Goal: Task Accomplishment & Management: Complete application form

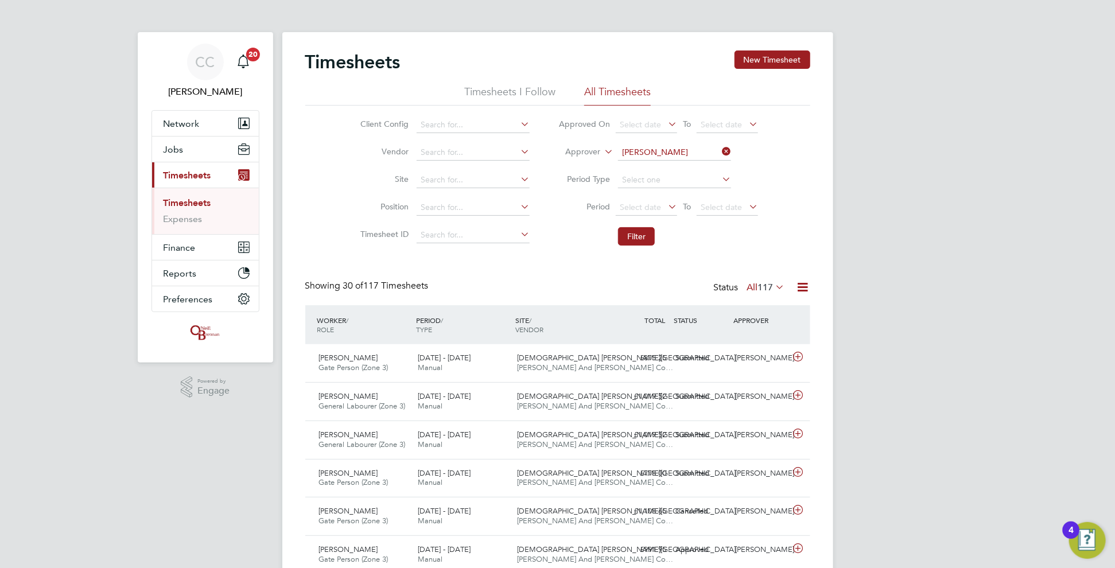
drag, startPoint x: 753, startPoint y: 67, endPoint x: 746, endPoint y: 69, distance: 7.3
click at [753, 67] on button "New Timesheet" at bounding box center [772, 59] width 76 height 18
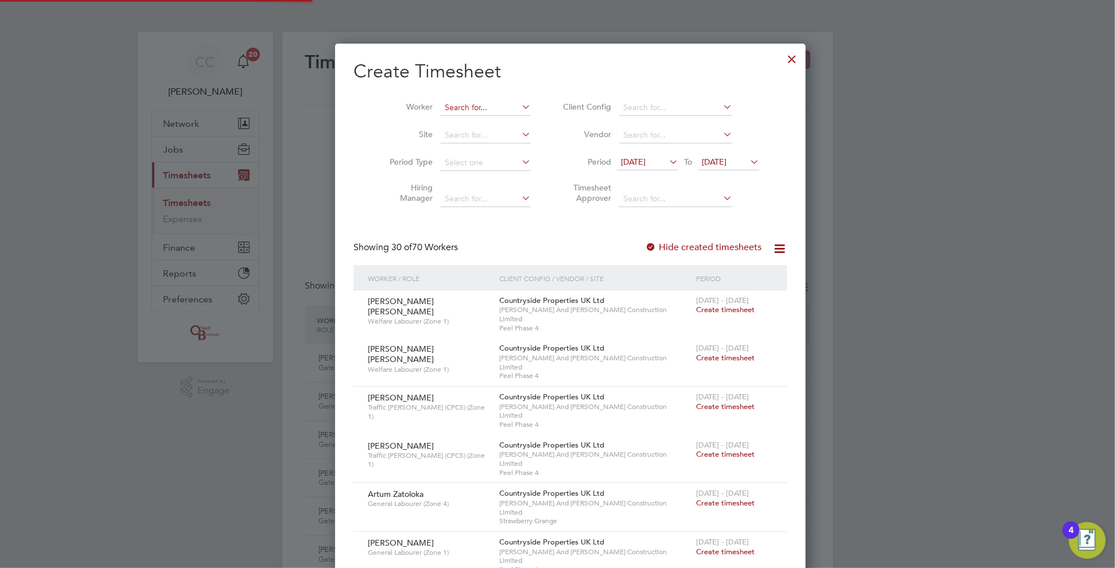
click at [469, 104] on input at bounding box center [486, 108] width 90 height 16
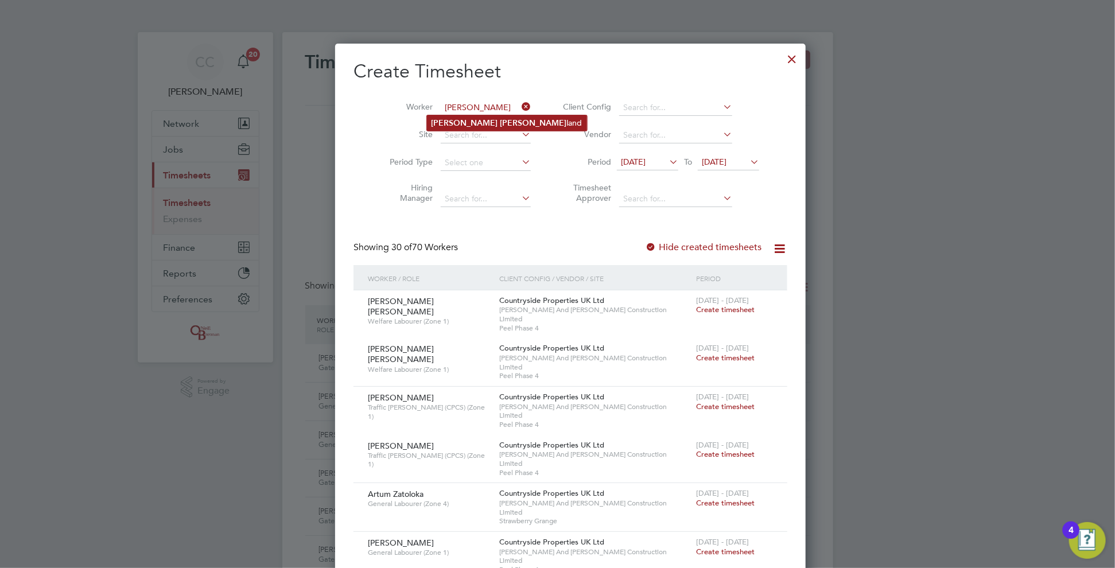
click at [500, 118] on b "[PERSON_NAME]" at bounding box center [533, 123] width 67 height 10
type input "[PERSON_NAME]"
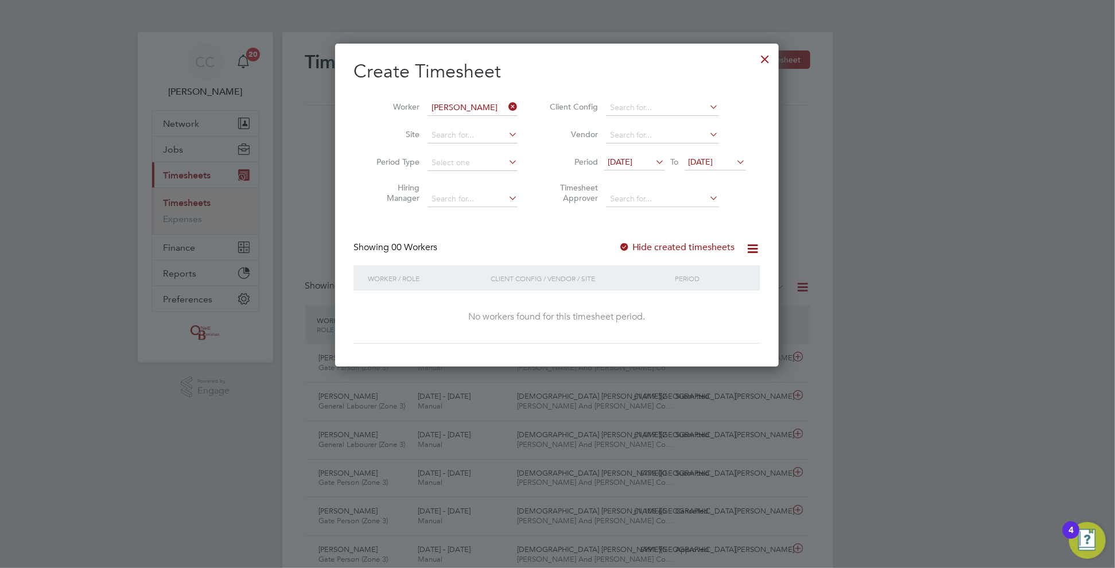
click at [713, 161] on span "[DATE]" at bounding box center [700, 162] width 25 height 10
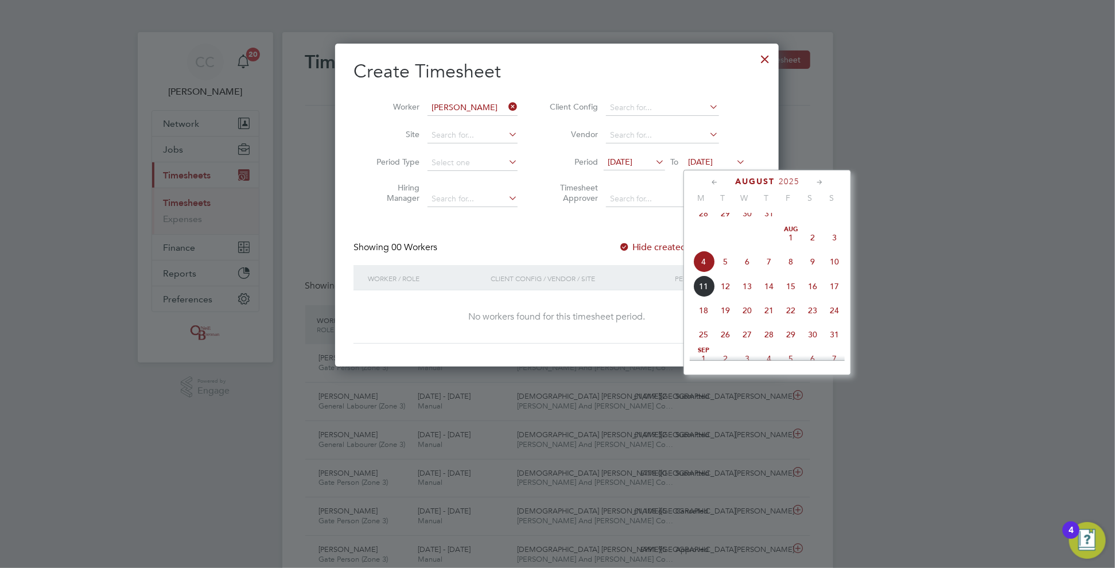
click at [836, 272] on span "10" at bounding box center [834, 262] width 22 height 22
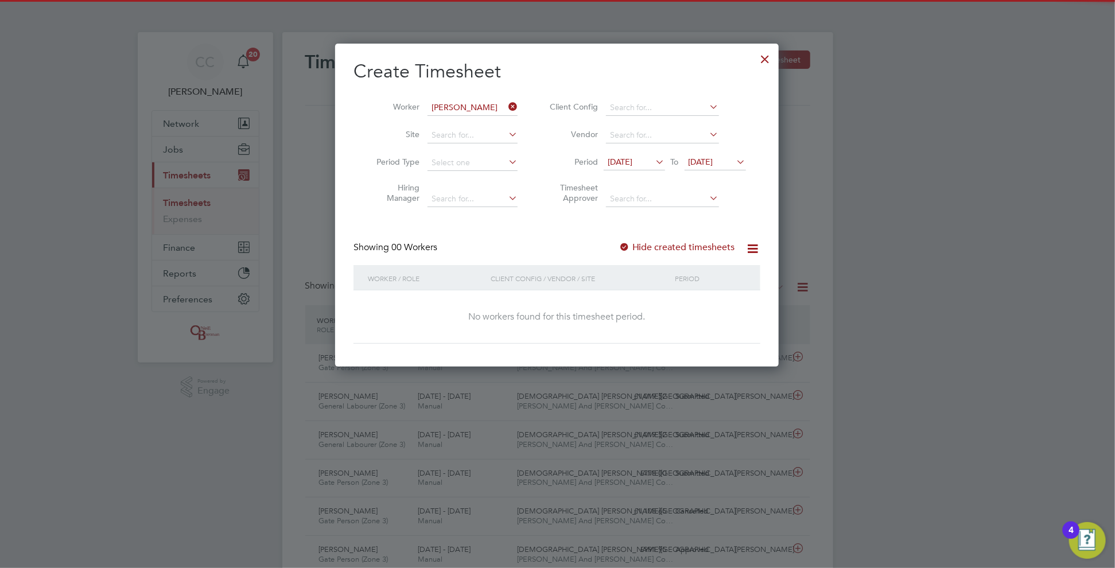
click at [622, 243] on div at bounding box center [623, 247] width 11 height 11
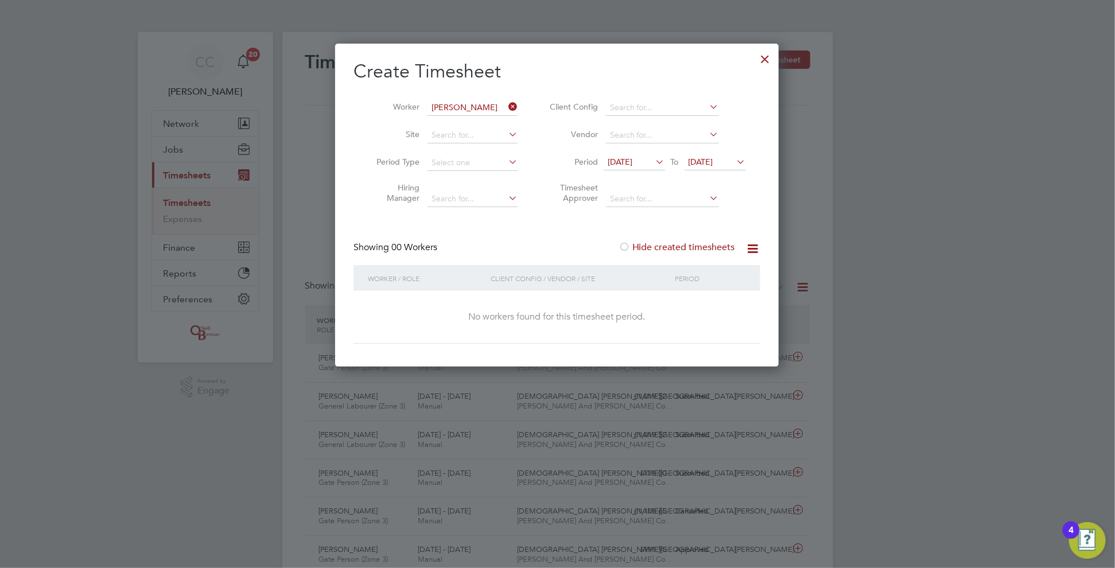
click at [629, 247] on div at bounding box center [623, 247] width 11 height 11
click at [628, 247] on div at bounding box center [623, 247] width 11 height 11
click at [506, 106] on icon at bounding box center [506, 107] width 0 height 16
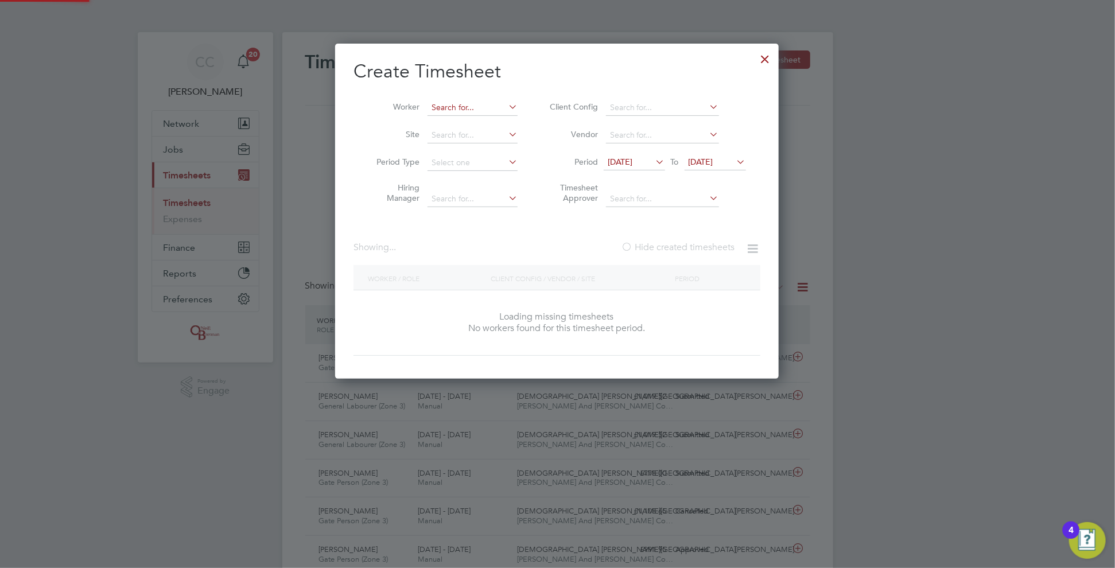
scroll to position [323, 444]
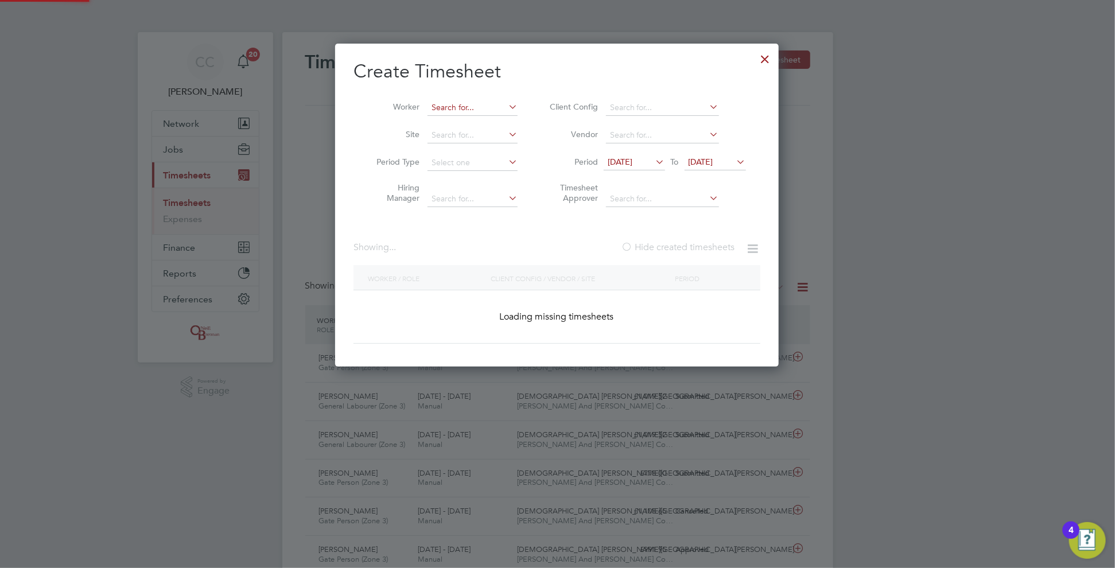
click at [488, 103] on input at bounding box center [472, 108] width 90 height 16
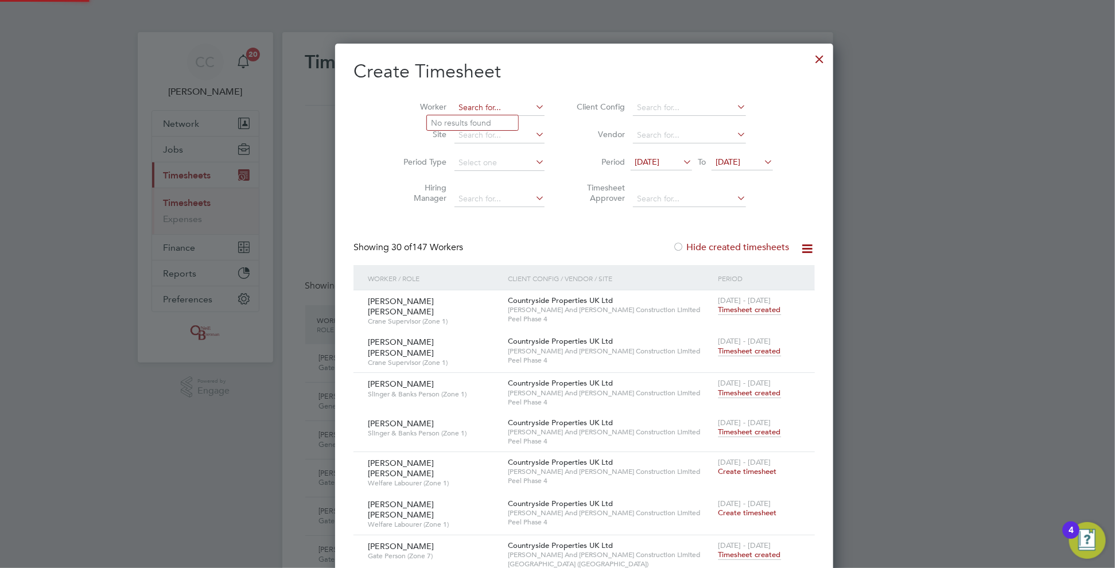
scroll to position [2553, 444]
click at [453, 185] on li "[PERSON_NAME] Cro [PERSON_NAME]" at bounding box center [504, 185] width 155 height 15
type input "[PERSON_NAME]"
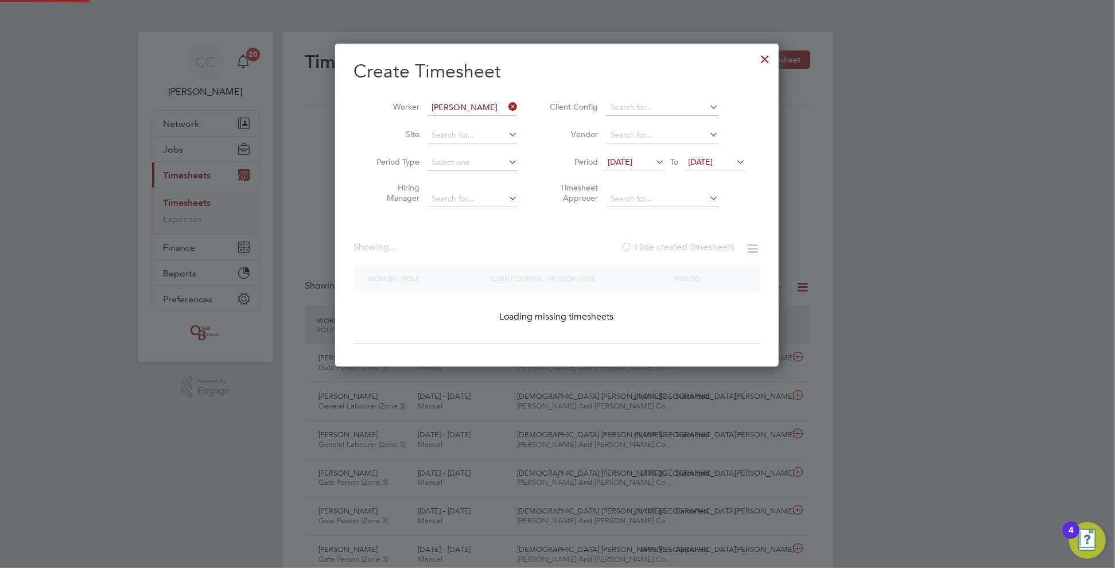
scroll to position [348, 444]
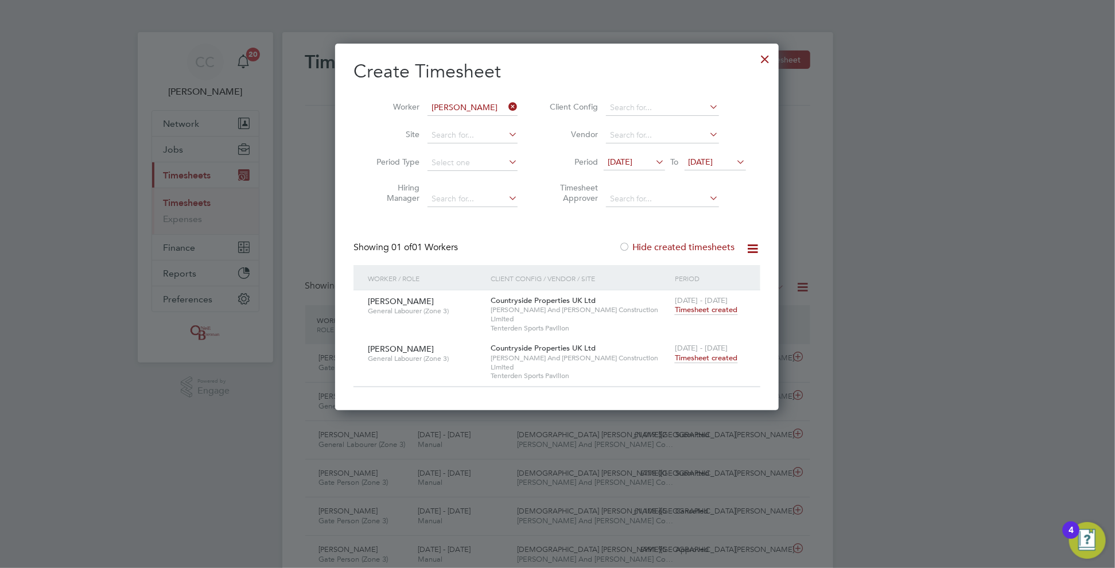
click at [702, 353] on span "Timesheet created" at bounding box center [706, 358] width 63 height 10
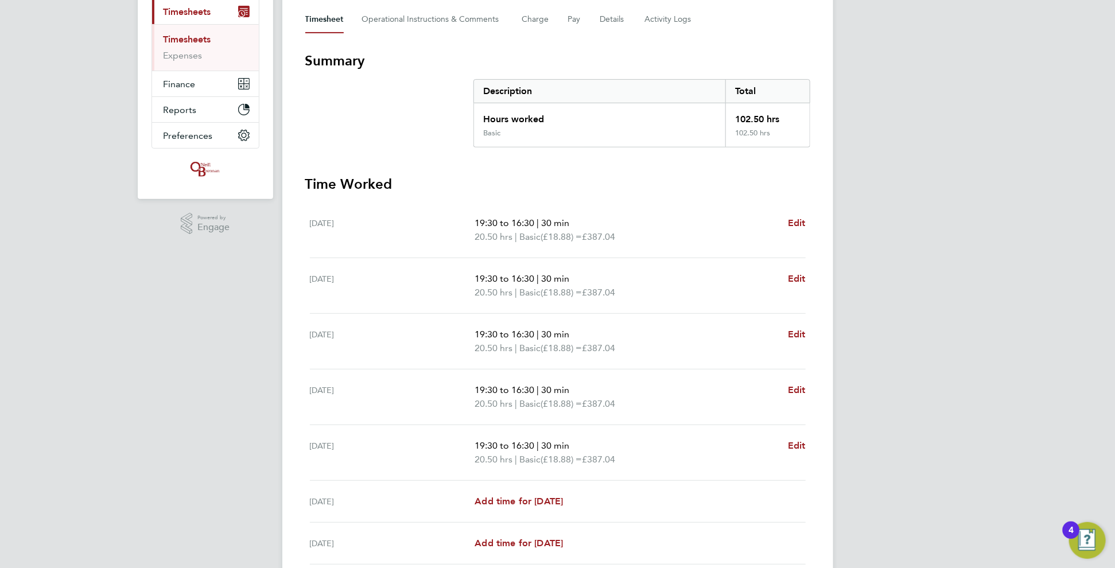
scroll to position [229, 0]
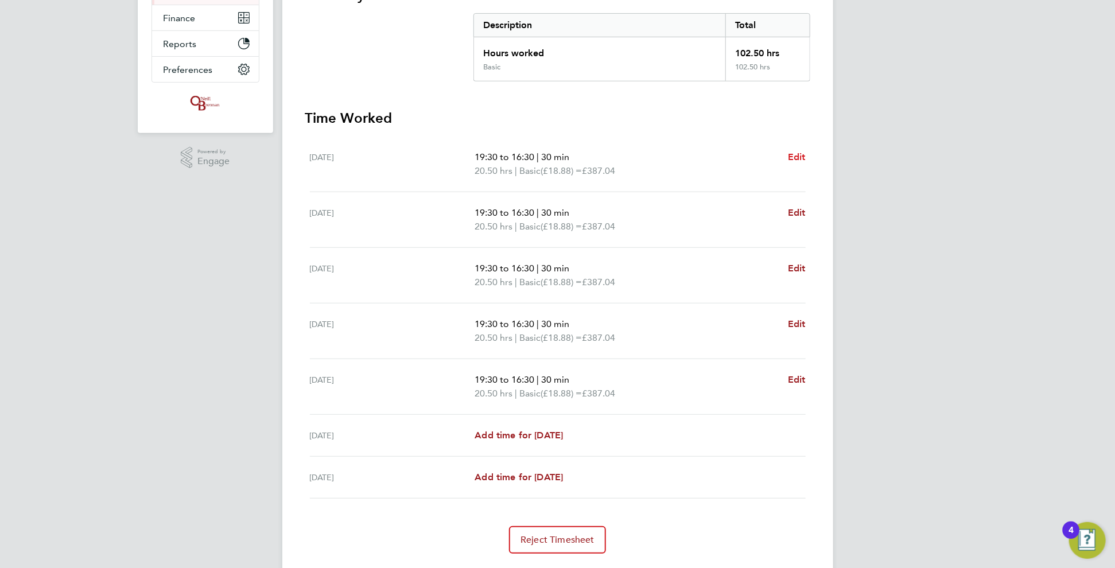
click at [794, 154] on span "Edit" at bounding box center [797, 156] width 18 height 11
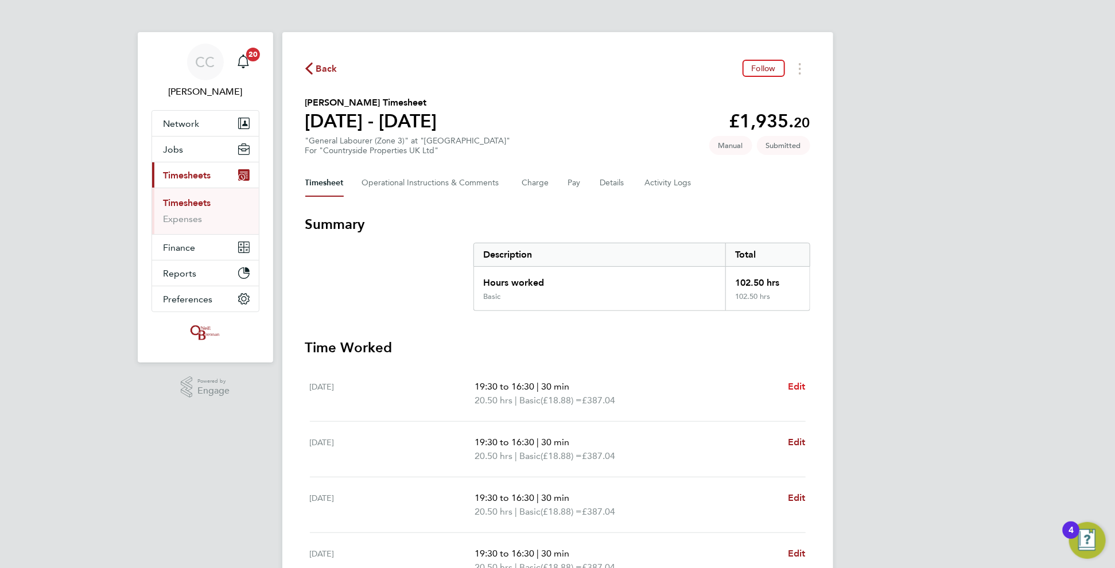
select select "30"
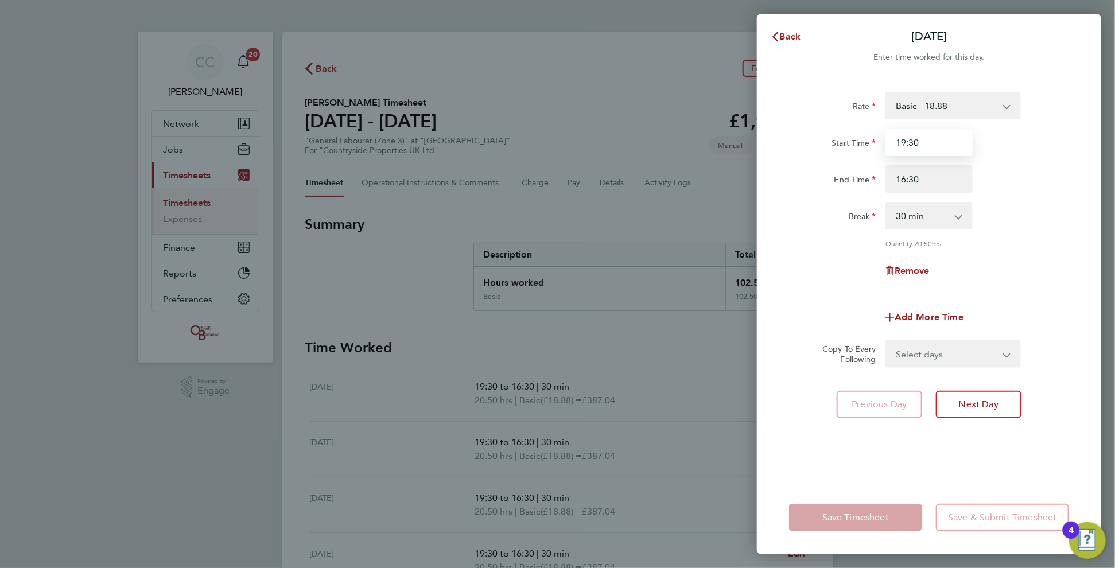
click at [903, 140] on input "19:30" at bounding box center [928, 142] width 87 height 28
type input "07:30"
click at [930, 351] on select "Select days Day Weekday (Mon-Fri) Weekend (Sat-Sun) [DATE] [DATE] [DATE] [DATE]…" at bounding box center [946, 353] width 120 height 25
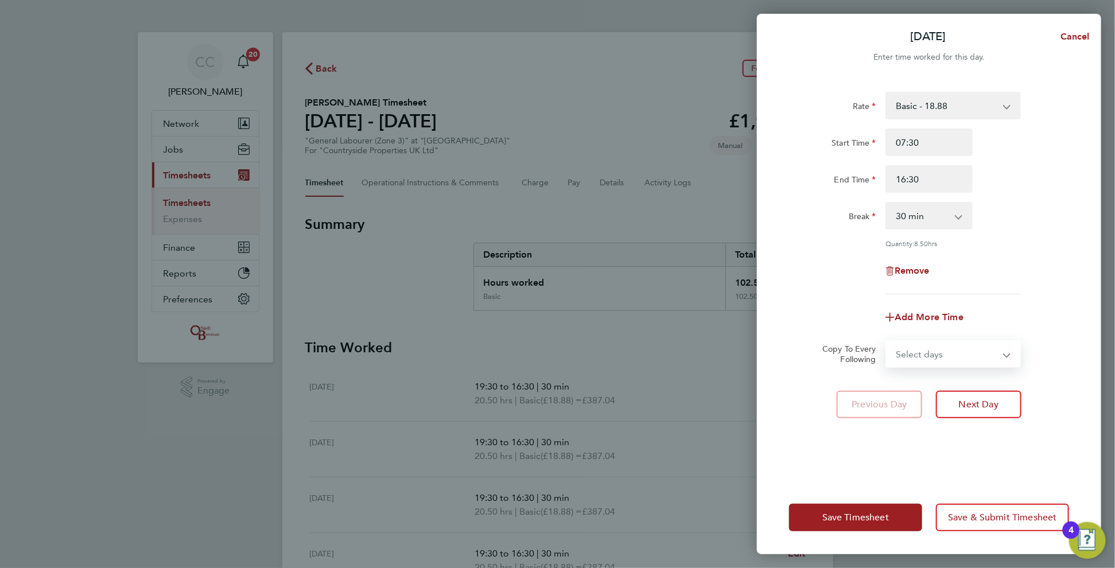
select select "WEEKDAY"
click at [886, 341] on select "Select days Day Weekday (Mon-Fri) Weekend (Sat-Sun) [DATE] [DATE] [DATE] [DATE]…" at bounding box center [946, 353] width 120 height 25
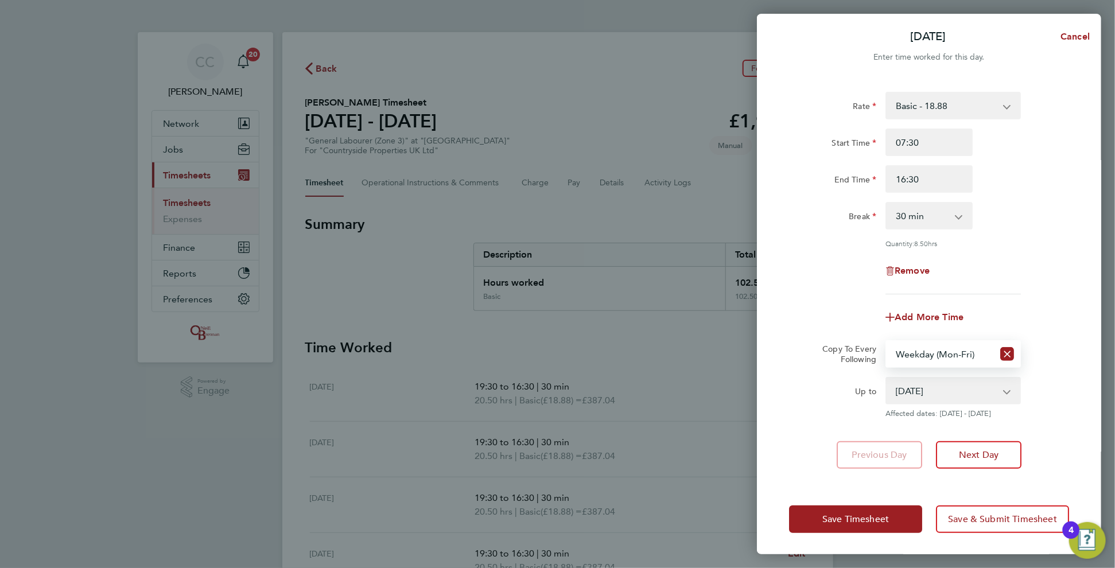
click at [916, 396] on select "[DATE] [DATE] [DATE] [DATE] [DATE] [DATE]" at bounding box center [945, 390] width 119 height 25
select select "[DATE]"
click at [886, 378] on select "[DATE] [DATE] [DATE] [DATE] [DATE] [DATE]" at bounding box center [945, 390] width 119 height 25
click at [876, 518] on span "Save Timesheet" at bounding box center [855, 518] width 67 height 11
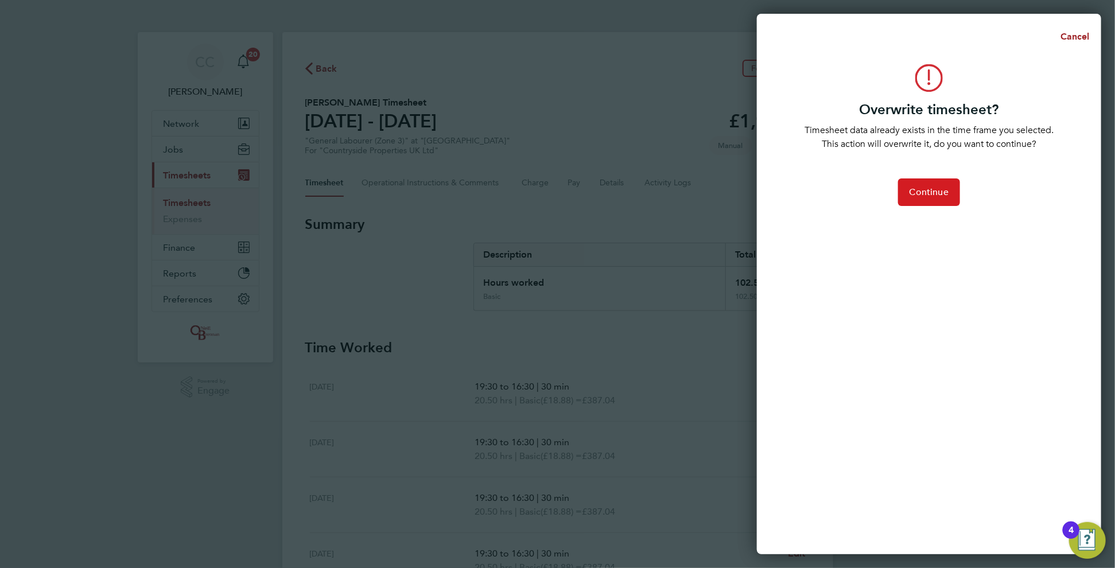
click at [925, 201] on button "Continue" at bounding box center [929, 192] width 62 height 28
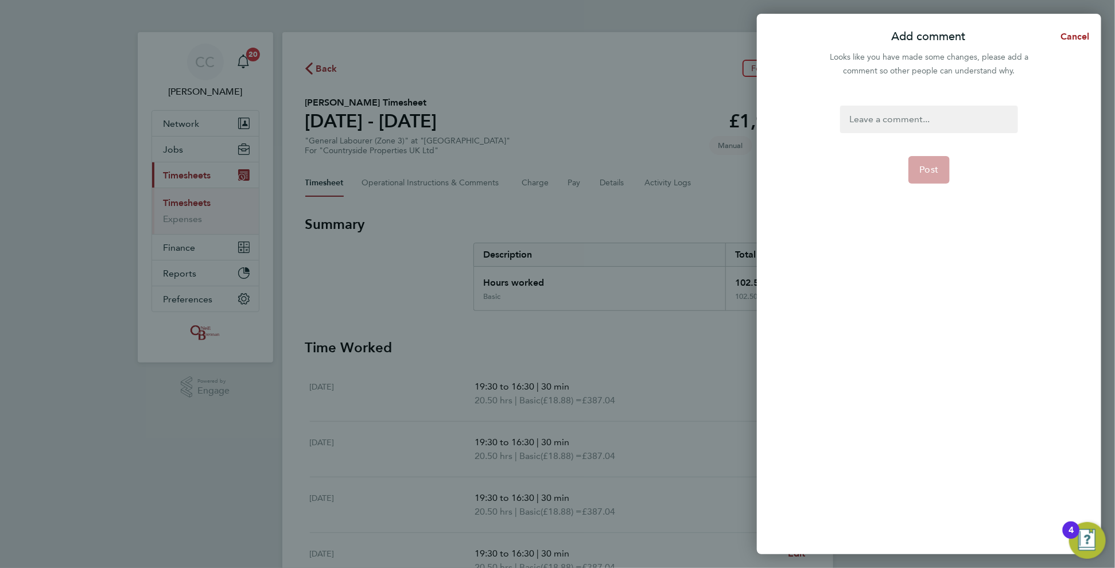
click at [886, 122] on div at bounding box center [928, 120] width 177 height 28
click at [926, 174] on span "Post" at bounding box center [929, 169] width 19 height 11
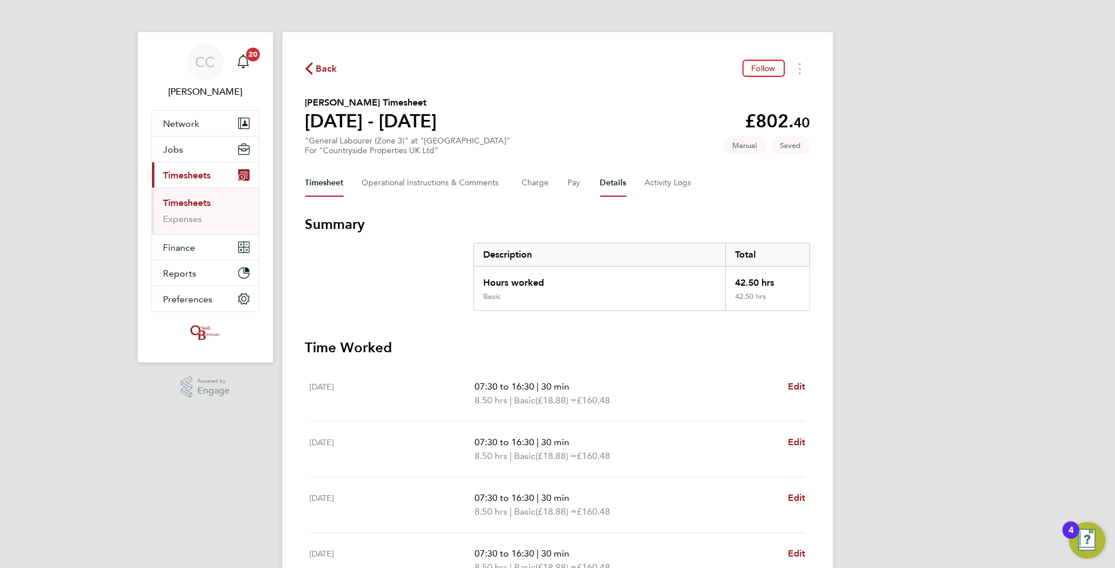
click at [618, 180] on button "Details" at bounding box center [613, 183] width 26 height 28
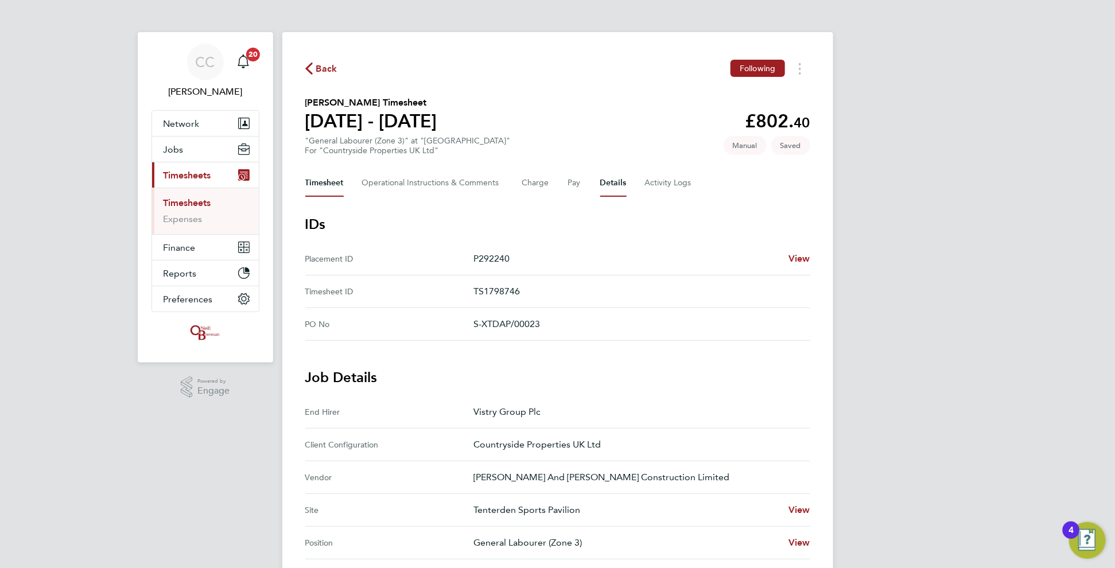
click at [336, 189] on button "Timesheet" at bounding box center [324, 183] width 38 height 28
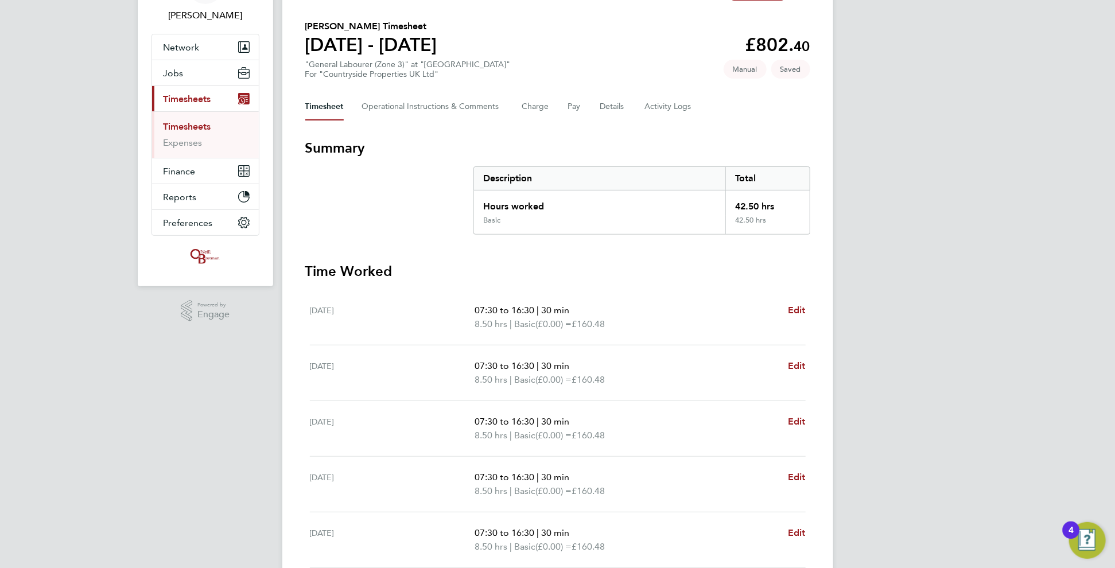
scroll to position [229, 0]
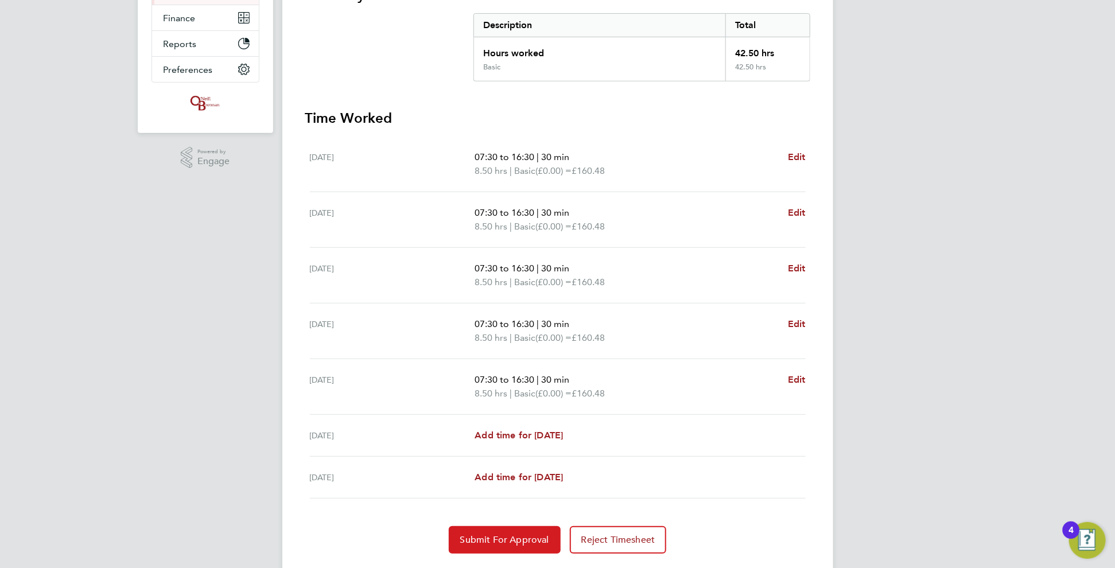
click at [519, 529] on button "Submit For Approval" at bounding box center [505, 540] width 112 height 28
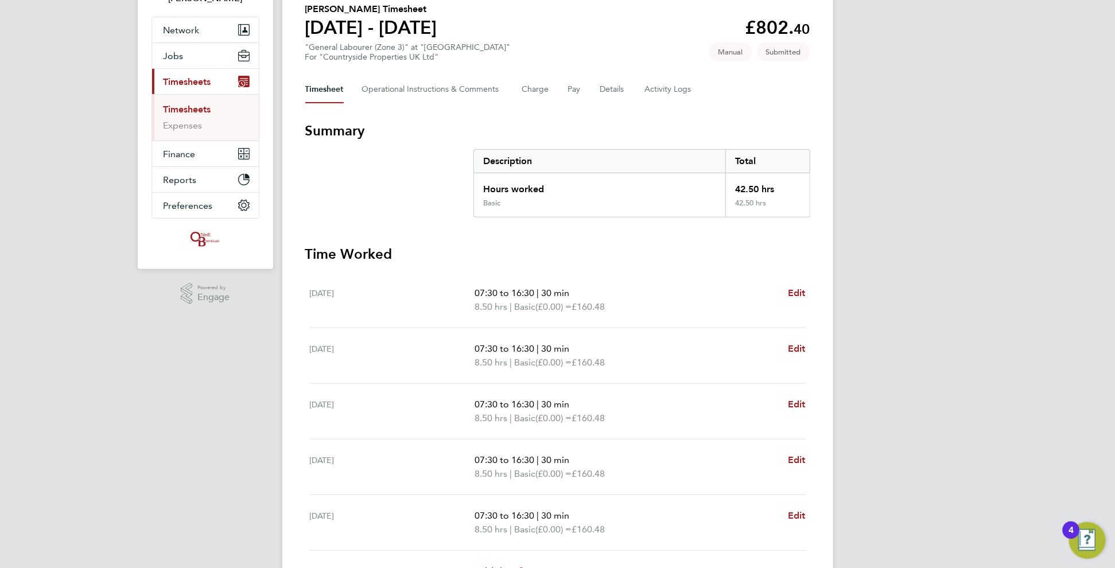
scroll to position [0, 0]
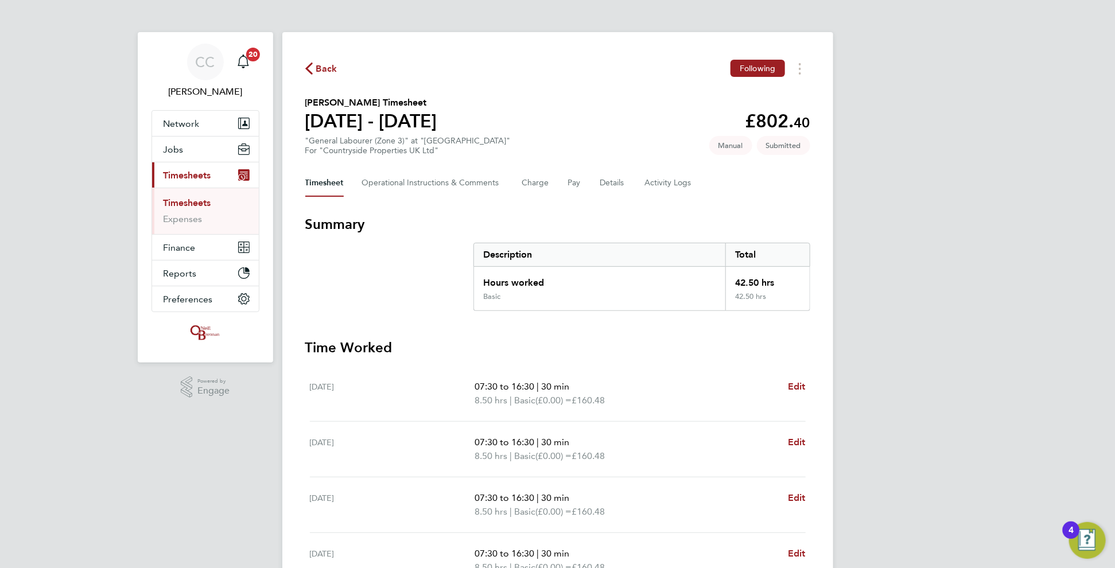
click at [318, 69] on span "Back" at bounding box center [326, 69] width 21 height 14
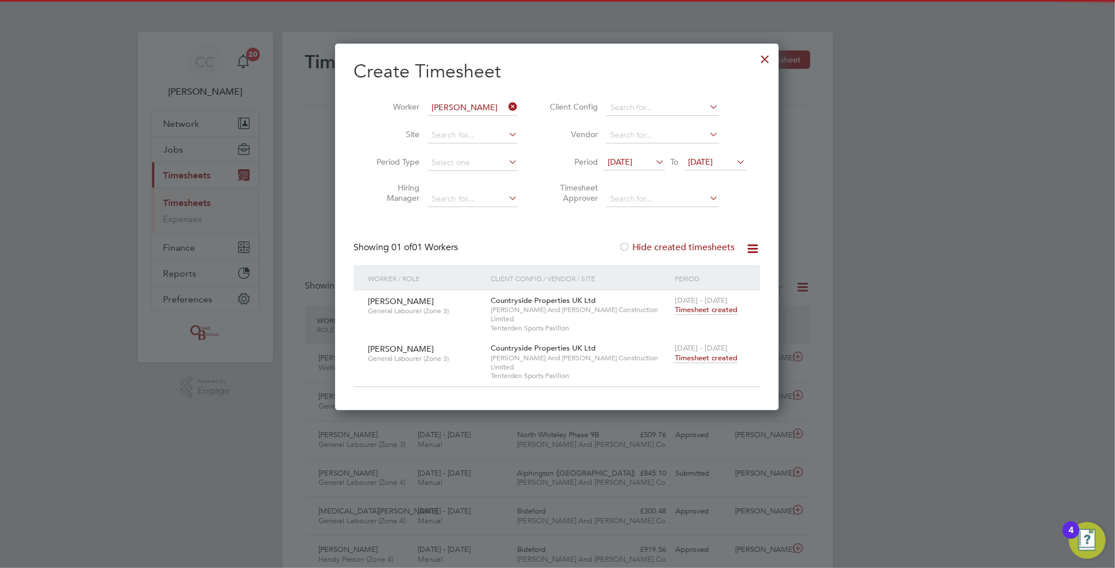
scroll to position [29, 99]
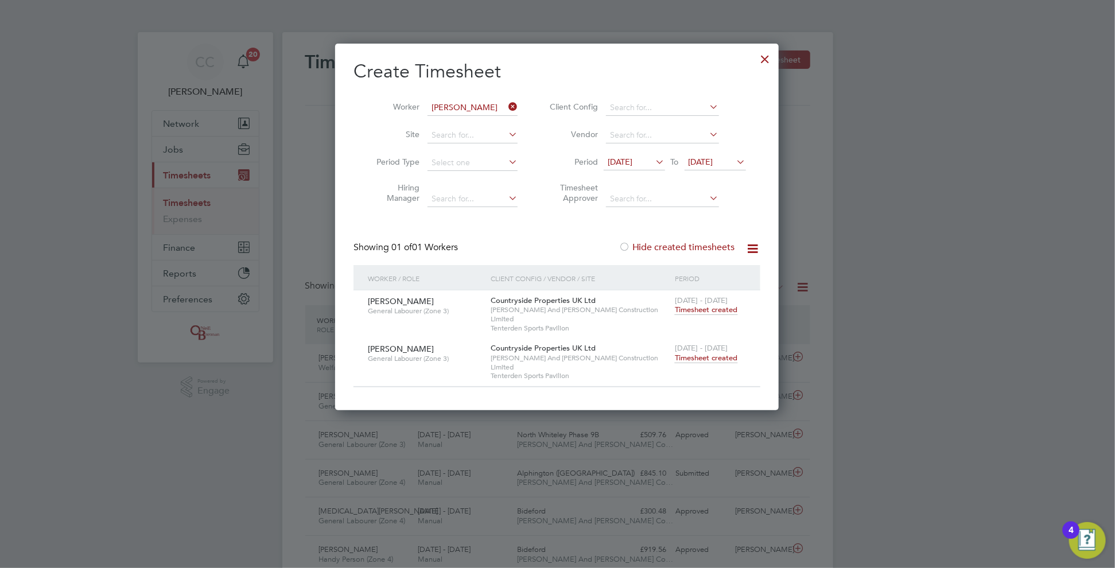
click at [767, 60] on div at bounding box center [765, 56] width 21 height 21
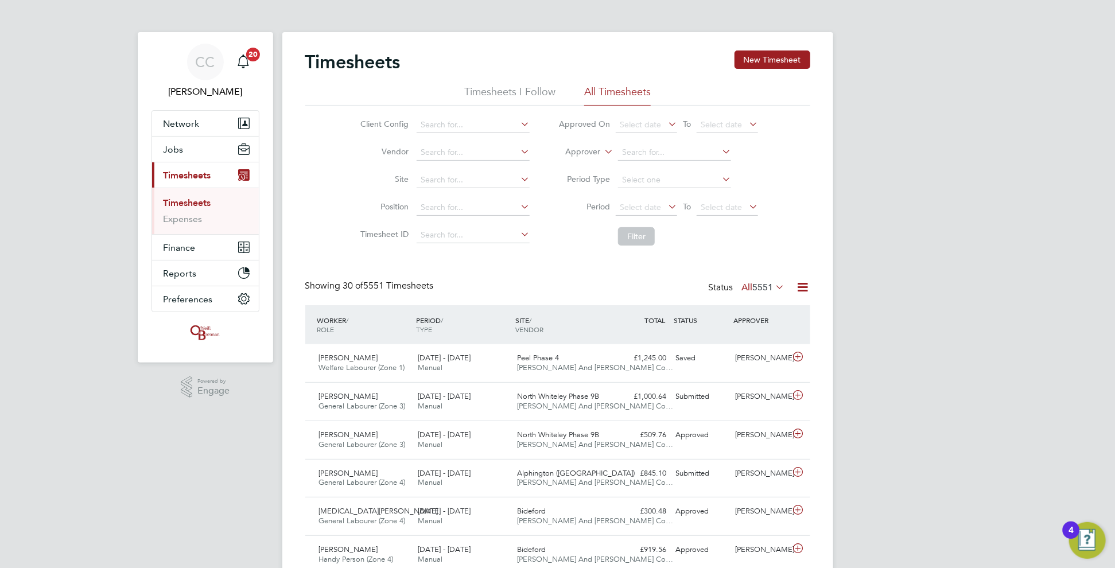
click at [745, 64] on button "New Timesheet" at bounding box center [772, 59] width 76 height 18
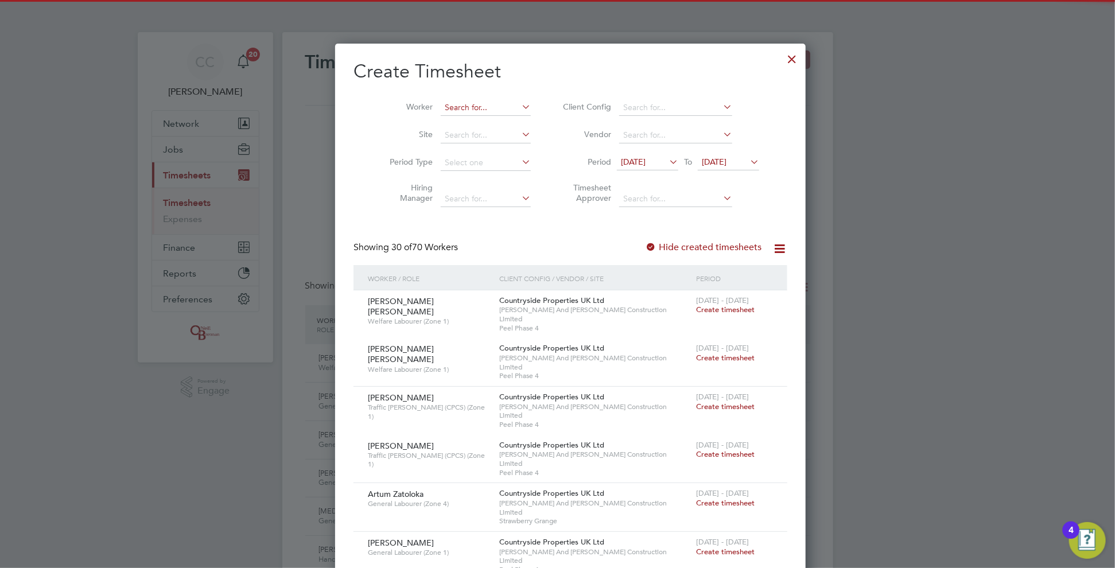
scroll to position [2118, 444]
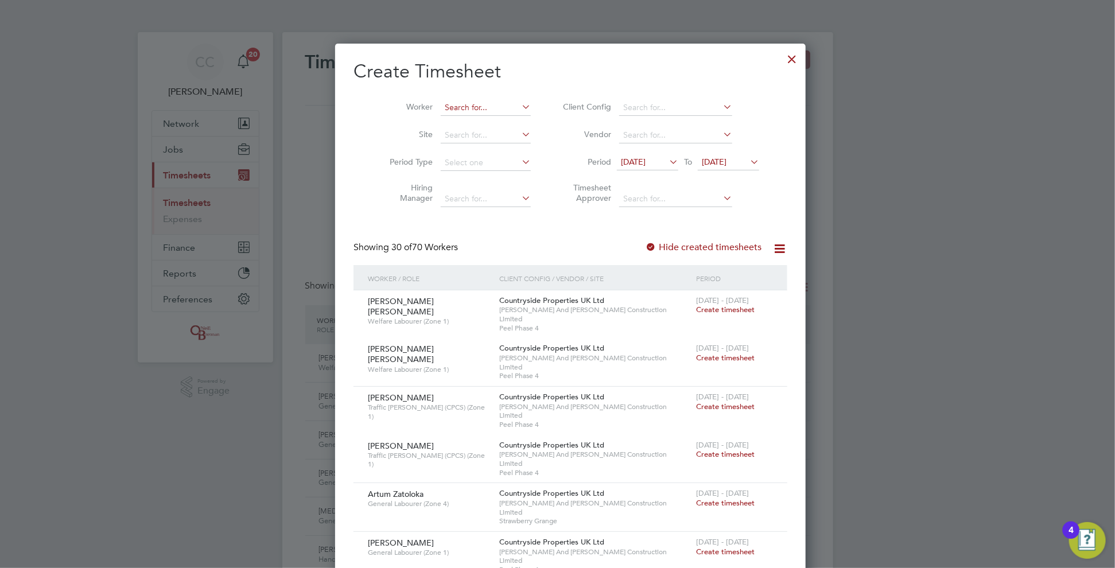
click at [441, 111] on input at bounding box center [486, 108] width 90 height 16
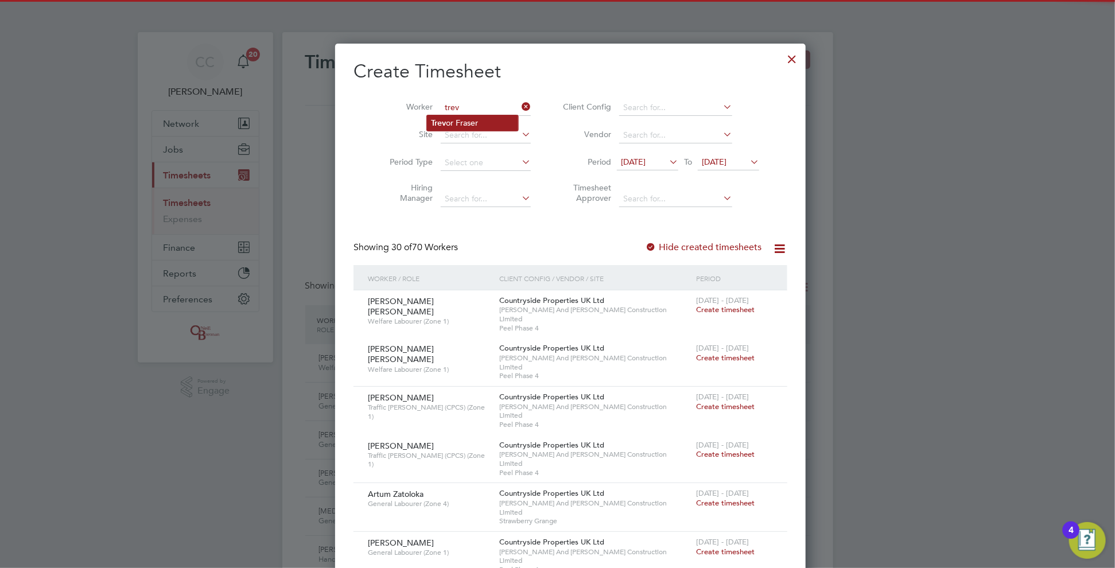
click at [454, 126] on li "Trev or Fraser" at bounding box center [472, 122] width 91 height 15
type input "[PERSON_NAME]"
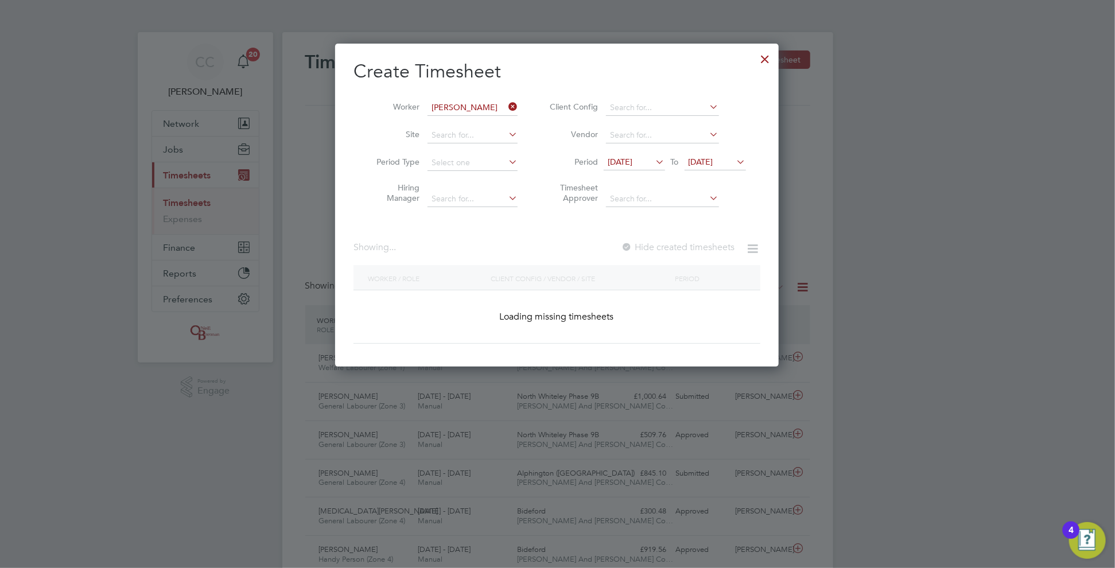
scroll to position [323, 444]
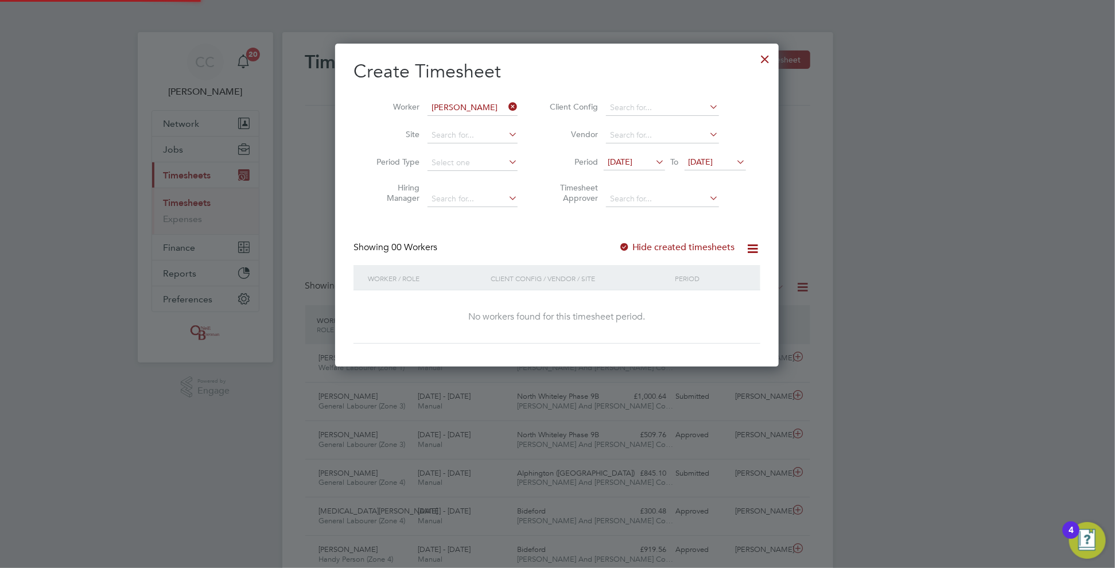
click at [665, 241] on label "Hide created timesheets" at bounding box center [676, 246] width 116 height 11
click at [657, 244] on label "Hide created timesheets" at bounding box center [676, 246] width 116 height 11
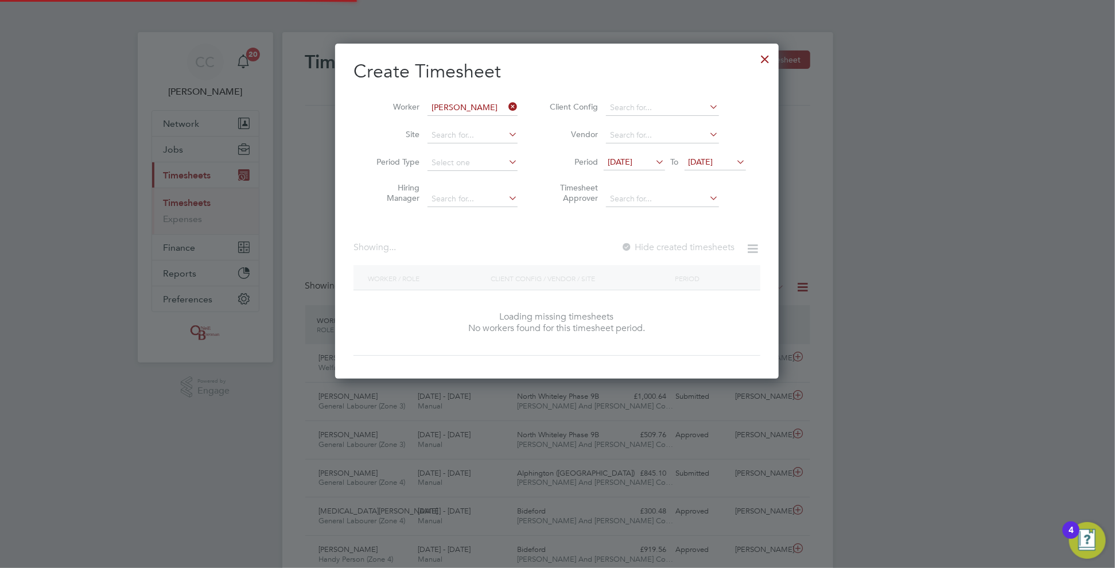
scroll to position [348, 444]
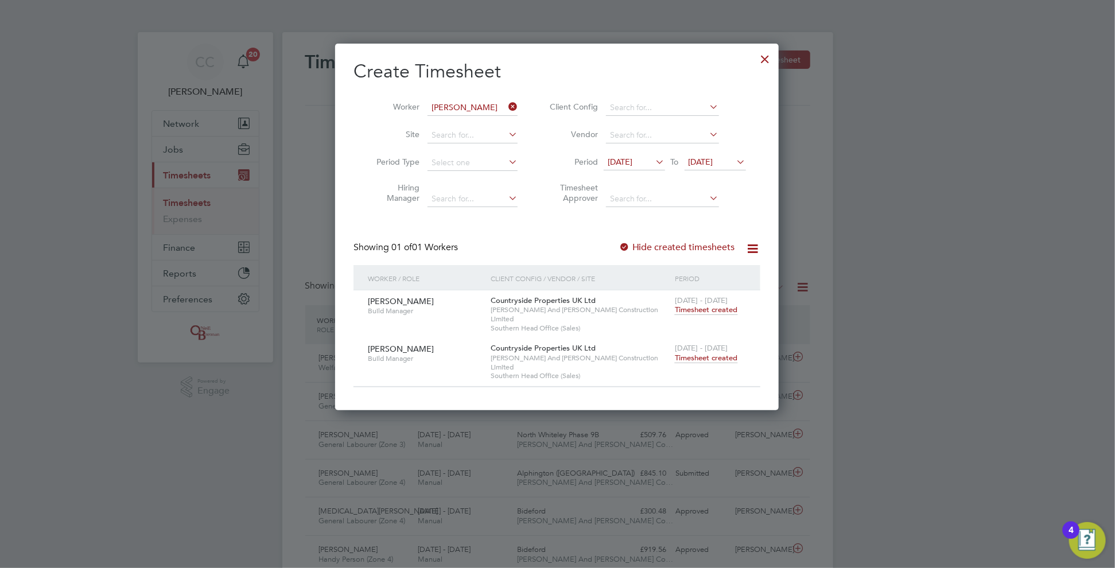
click at [716, 353] on span "Timesheet created" at bounding box center [706, 358] width 63 height 10
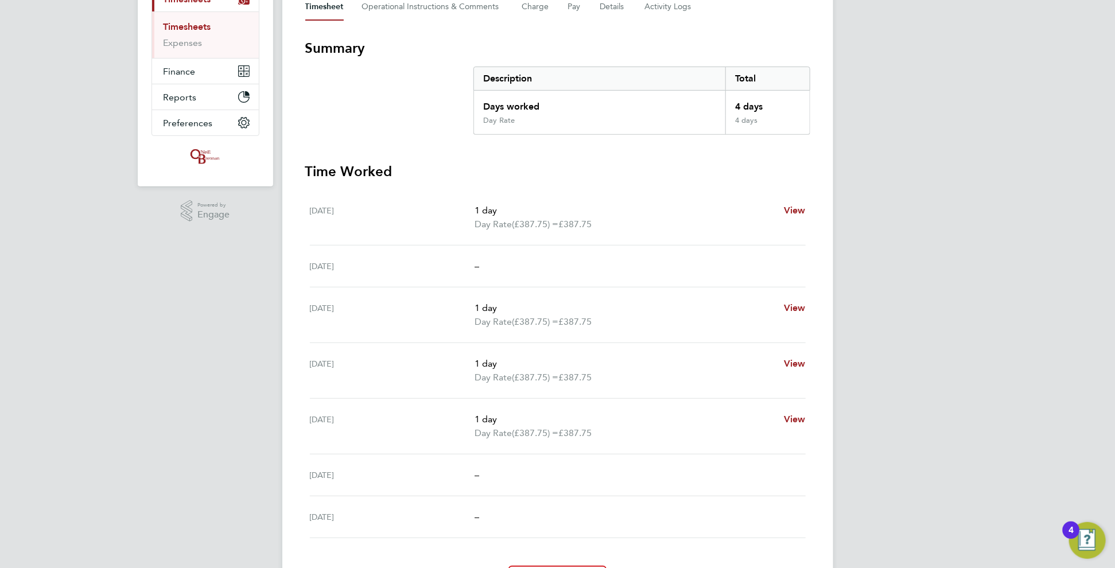
scroll to position [229, 0]
